Goal: Book appointment/travel/reservation

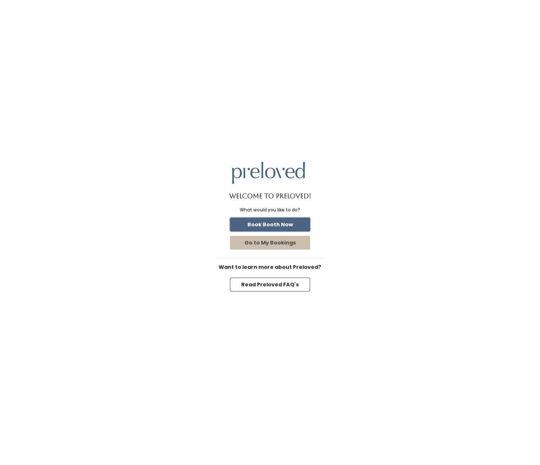
click at [263, 227] on button "Book Booth Now" at bounding box center [270, 225] width 80 height 14
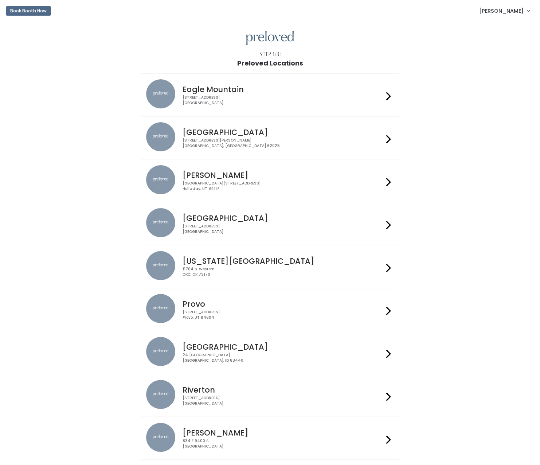
click at [324, 91] on h4 "Eagle Mountain" at bounding box center [282, 89] width 200 height 8
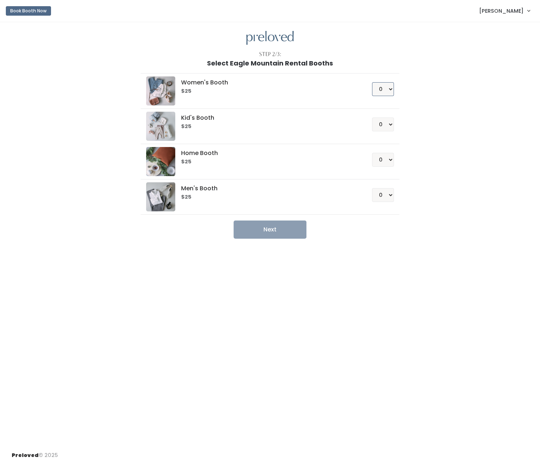
click at [376, 84] on select "0 1 2 3 4" at bounding box center [383, 89] width 22 height 14
select select "3"
click at [372, 82] on select "0 1 2 3 4" at bounding box center [383, 89] width 22 height 14
click at [287, 239] on div "Step 2/3: Select [GEOGRAPHIC_DATA] Rental Booths Women's Booth $25 0 1 2 3 4 Ki…" at bounding box center [270, 234] width 540 height 424
click at [288, 231] on button "Next" at bounding box center [269, 230] width 73 height 18
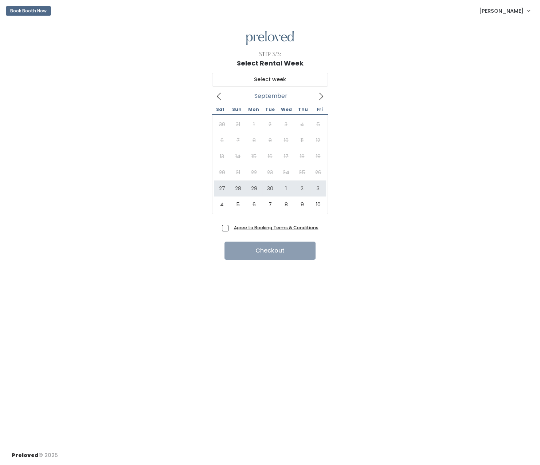
click at [319, 95] on icon at bounding box center [321, 96] width 8 height 8
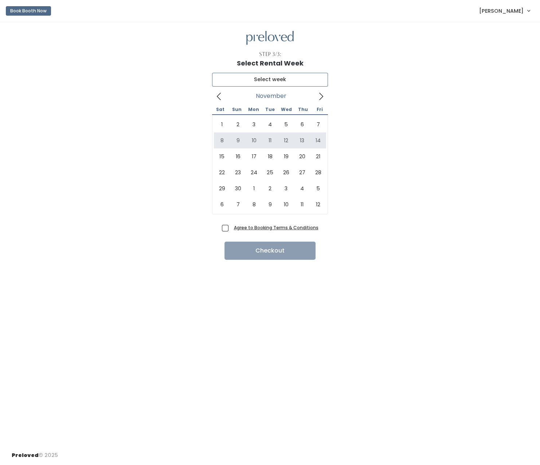
type input "November 8 to November 14"
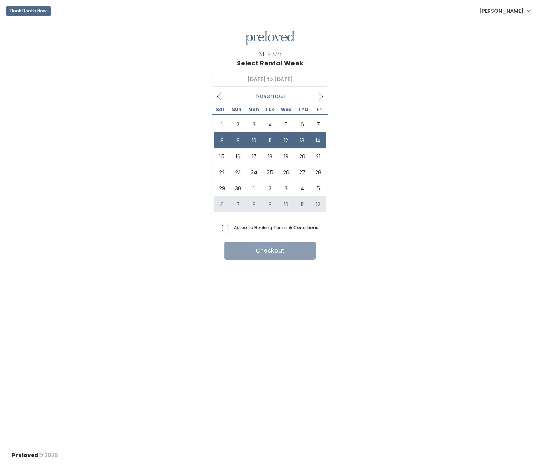
click at [231, 229] on span "Agree to Booking Terms & Conditions" at bounding box center [274, 227] width 87 height 7
click at [231, 229] on input "Agree to Booking Terms & Conditions" at bounding box center [233, 226] width 5 height 5
checkbox input "true"
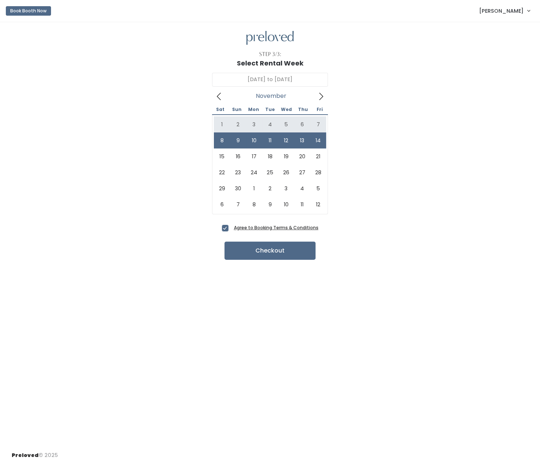
click at [509, 13] on span "[PERSON_NAME]" at bounding box center [501, 11] width 44 height 8
click at [506, 24] on link "Admin Home" at bounding box center [503, 28] width 65 height 13
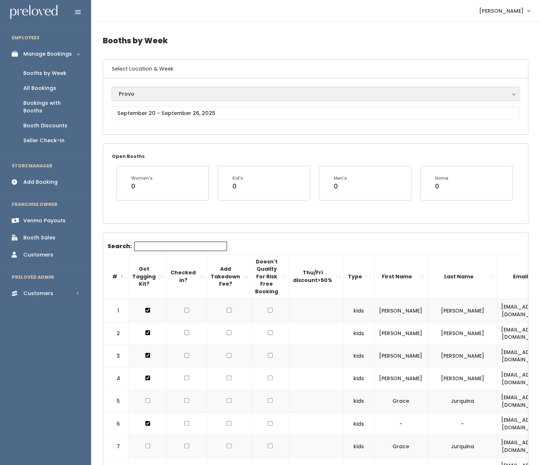
click at [156, 90] on div "Provo" at bounding box center [315, 94] width 393 height 8
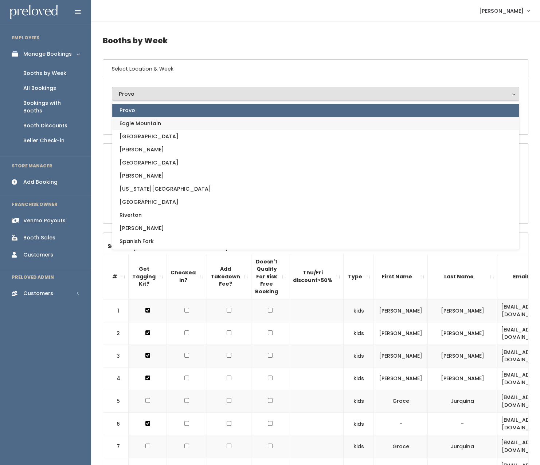
click at [148, 127] on link "Eagle Mountain" at bounding box center [315, 123] width 406 height 13
select select "14"
